Goal: Transaction & Acquisition: Obtain resource

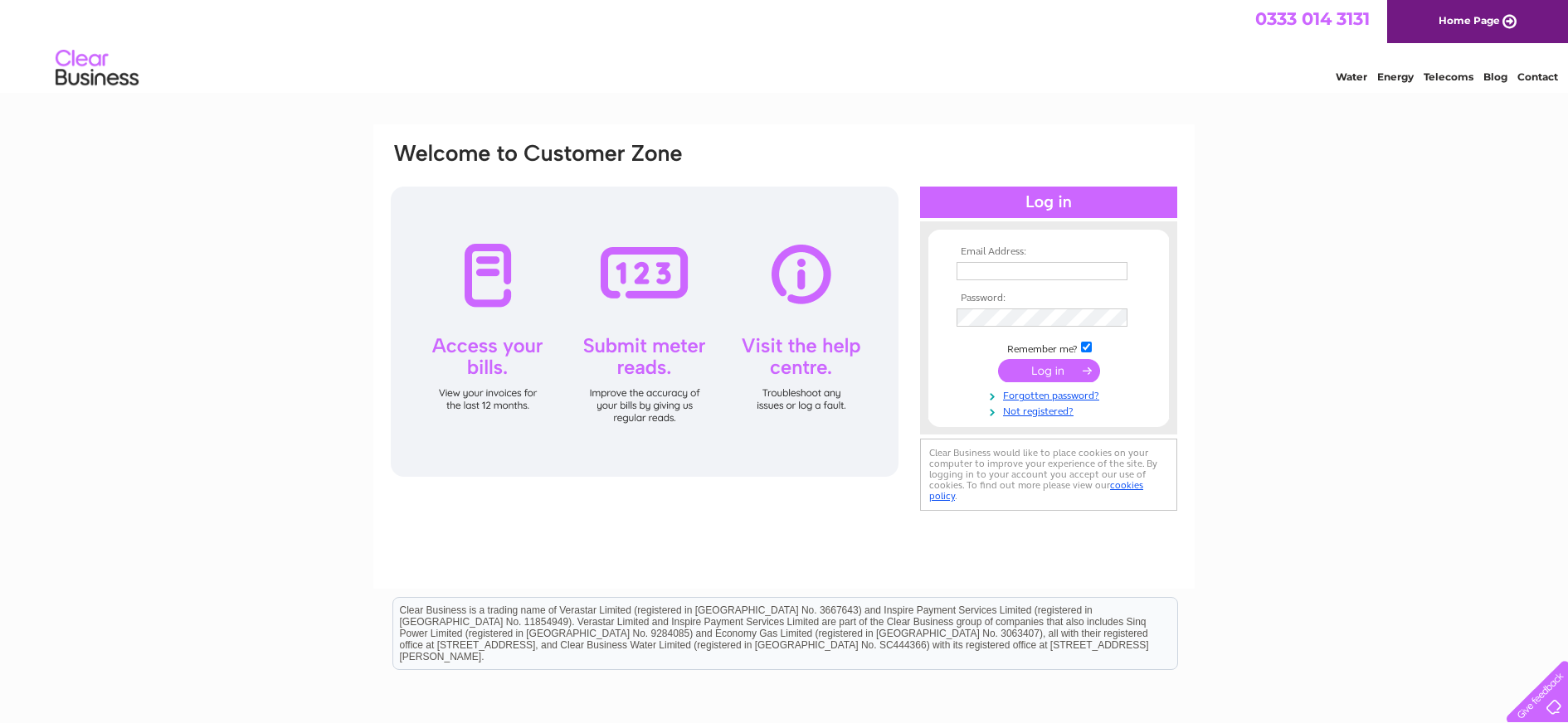
type input "[EMAIL_ADDRESS][DOMAIN_NAME]"
click at [1048, 365] on input "submit" at bounding box center [1049, 371] width 102 height 23
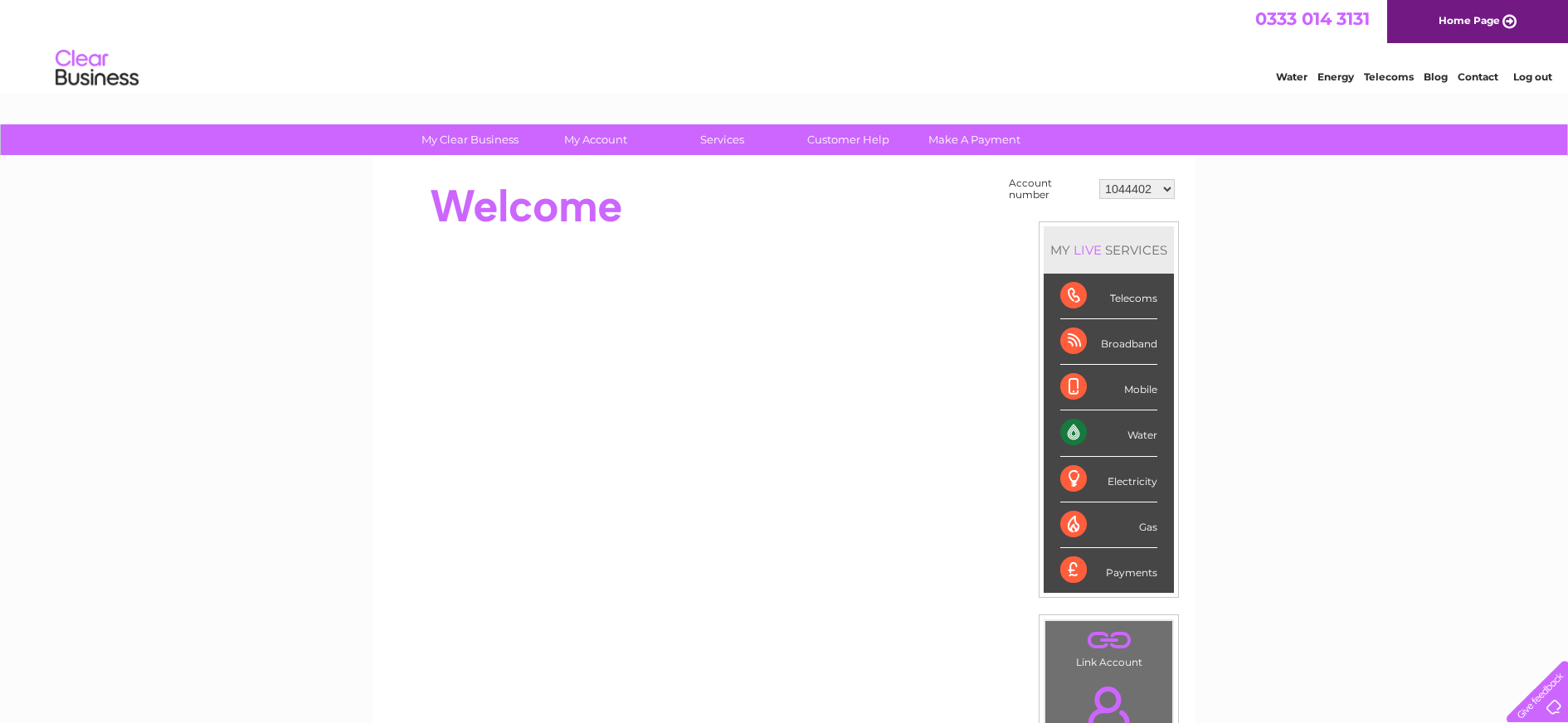
click at [1168, 190] on select "1044402 30301372 30301374" at bounding box center [1136, 189] width 75 height 20
select select "30301372"
click at [1099, 179] on select "1044402 30301372 30301374" at bounding box center [1136, 189] width 75 height 20
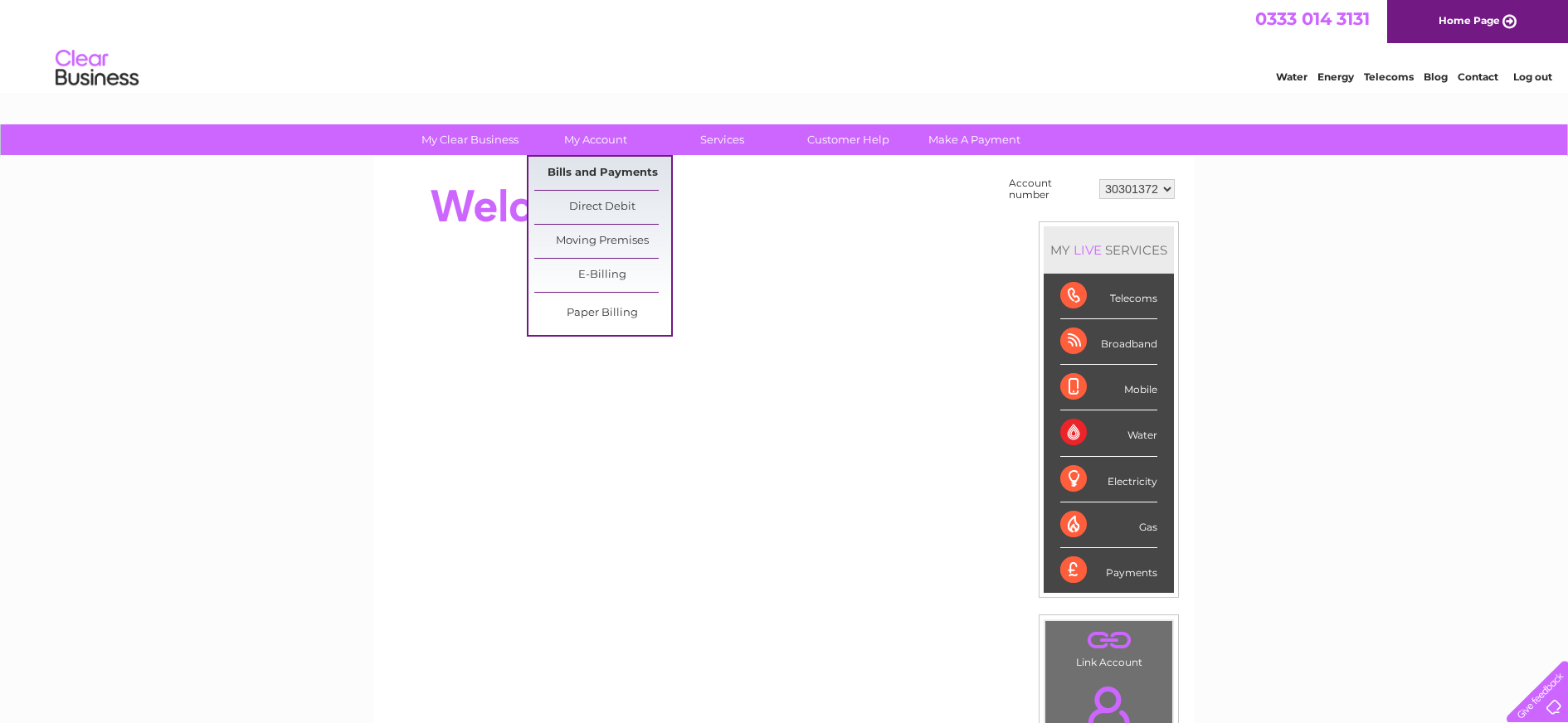
click at [562, 171] on link "Bills and Payments" at bounding box center [603, 173] width 137 height 33
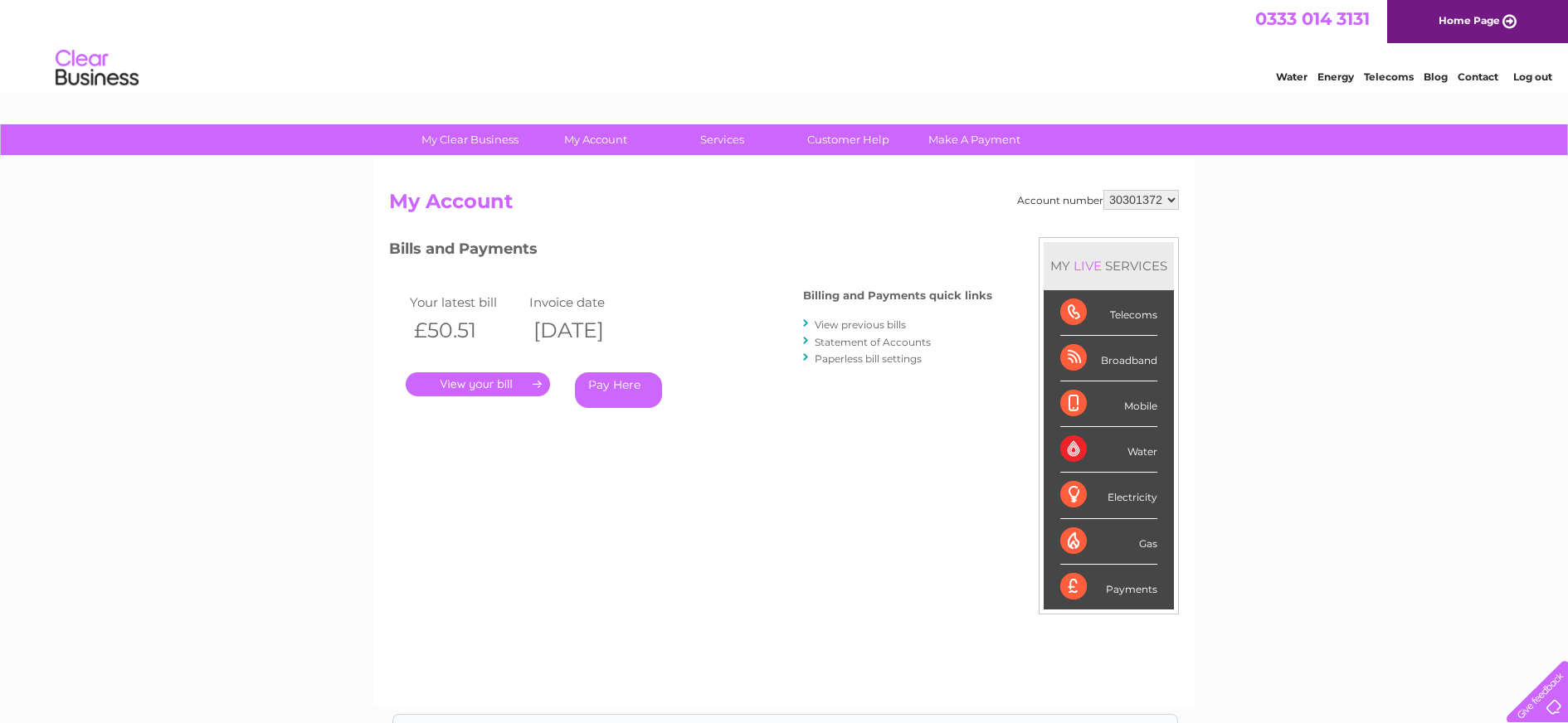
click at [485, 390] on link "." at bounding box center [478, 384] width 145 height 24
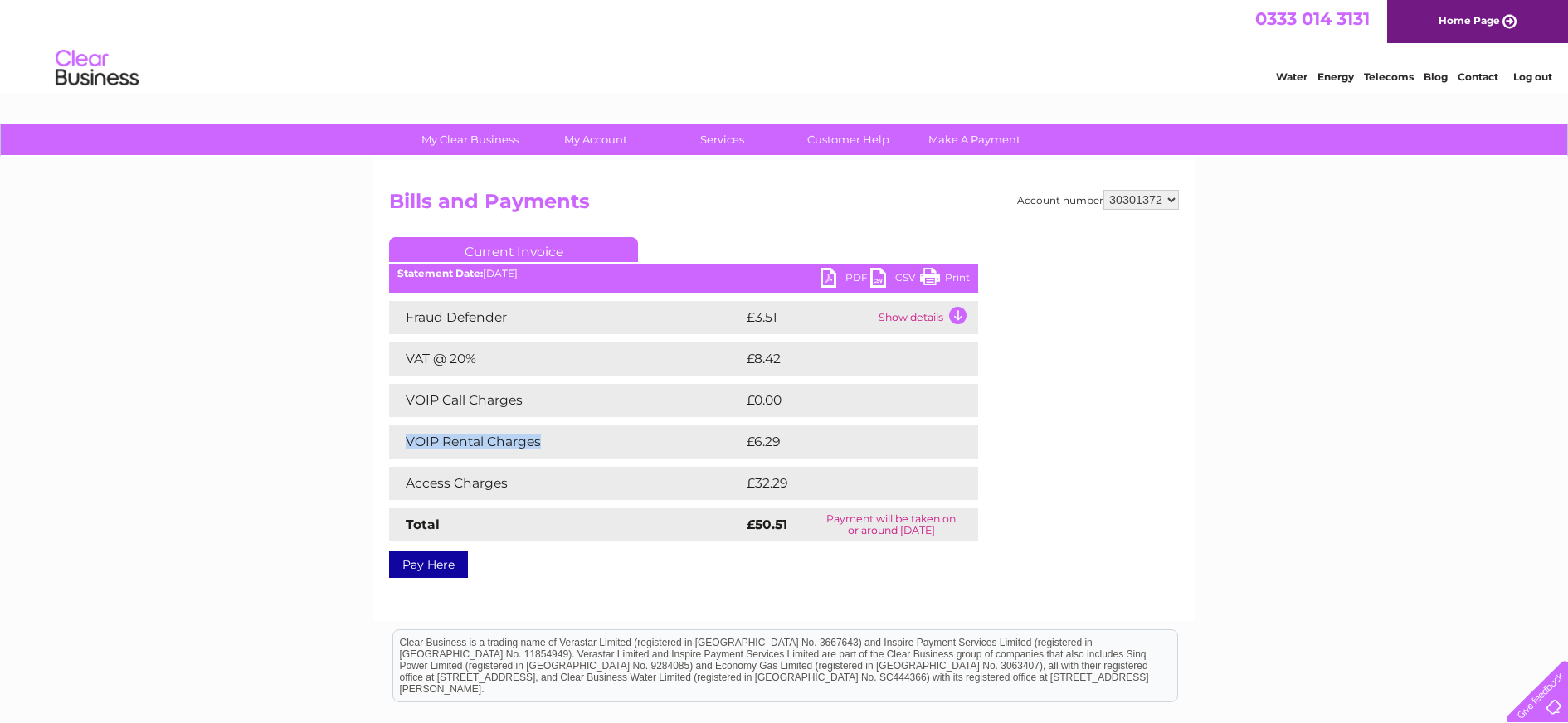
drag, startPoint x: 405, startPoint y: 437, endPoint x: 559, endPoint y: 436, distance: 154.0
click at [559, 436] on td "VOIP Rental Charges" at bounding box center [565, 442] width 353 height 33
copy td "VOIP Rental Charges"
click at [830, 272] on link "PDF" at bounding box center [845, 279] width 50 height 24
click at [1147, 202] on select "1044402 30301372 30301374" at bounding box center [1140, 199] width 75 height 20
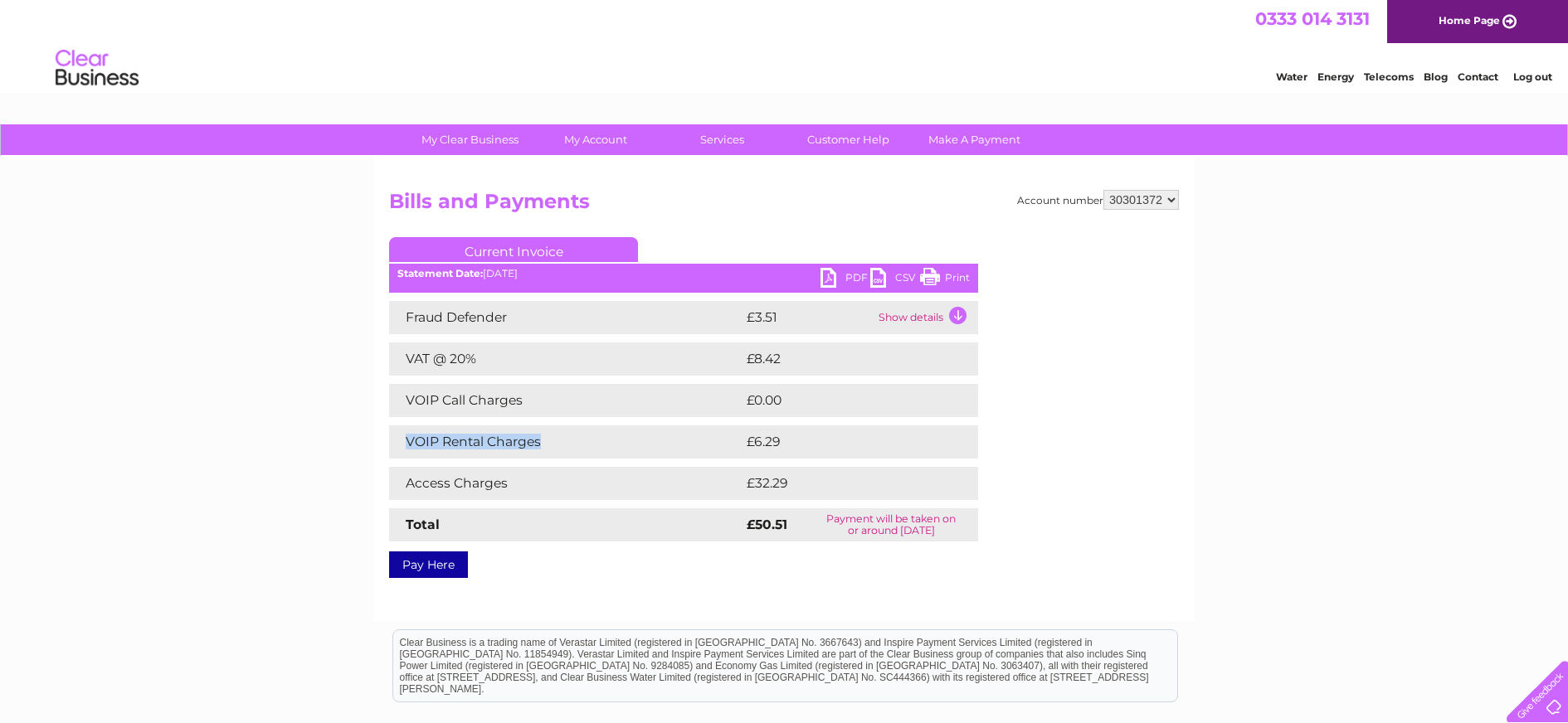
select select "30301374"
click at [1103, 190] on select "1044402 30301372 30301374" at bounding box center [1140, 199] width 75 height 20
click at [845, 277] on link "PDF" at bounding box center [845, 279] width 50 height 24
